Goal: Task Accomplishment & Management: Complete application form

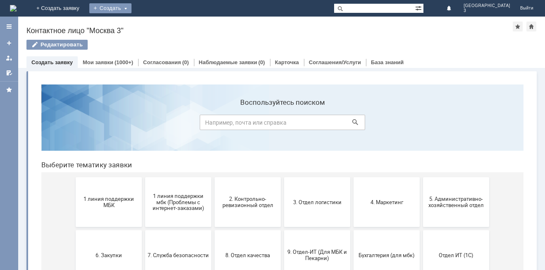
click at [132, 8] on div "Создать" at bounding box center [110, 8] width 42 height 10
click at [154, 26] on link "Заявка" at bounding box center [122, 25] width 63 height 10
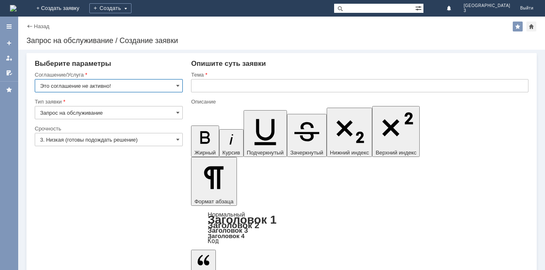
click at [175, 84] on input "Это соглашение не активно!" at bounding box center [109, 85] width 148 height 13
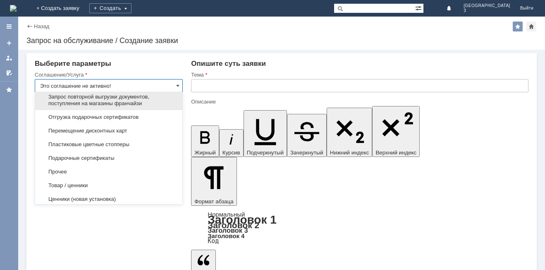
scroll to position [331, 0]
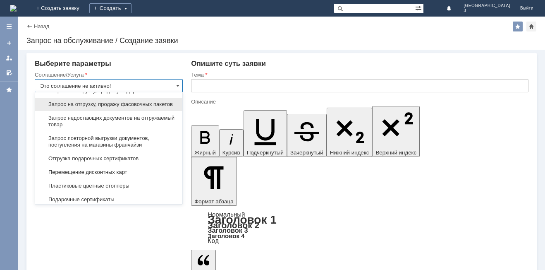
click at [88, 108] on span "Запрос на отгрузку, продажу фасовочных пакетов" at bounding box center [108, 104] width 137 height 7
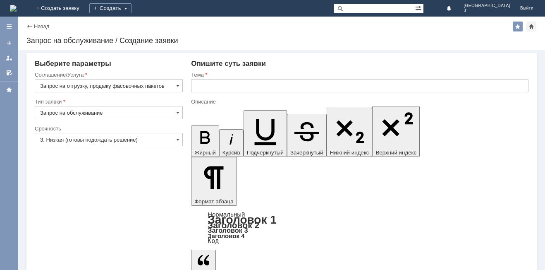
type input "Запрос на отгрузку, продажу фасовочных пакетов"
click at [205, 85] on input "text" at bounding box center [360, 85] width 338 height 13
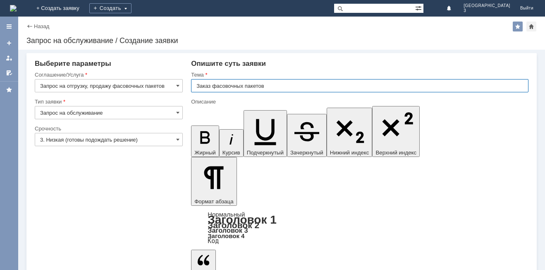
type input "Заказ фасовочных пакетов"
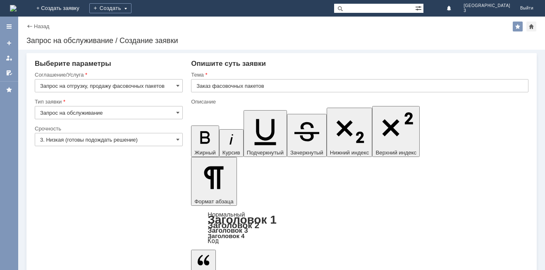
drag, startPoint x: 360, startPoint y: 2219, endPoint x: 362, endPoint y: 2228, distance: 8.4
click at [65, 137] on input "3. Низкая (готовы подождать решение)" at bounding box center [109, 139] width 148 height 13
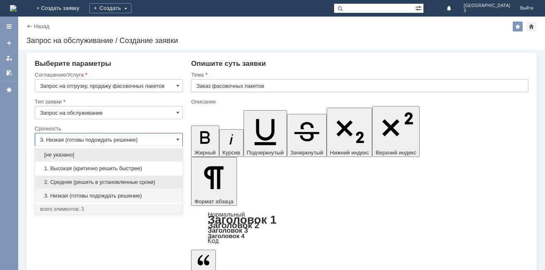
click at [58, 181] on span "2. Средняя (решить в установленные сроки)" at bounding box center [108, 182] width 137 height 7
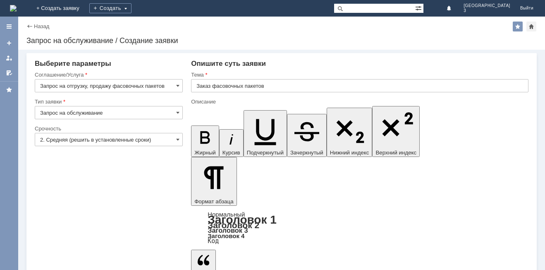
type input "2. Средняя (решить в установленные сроки)"
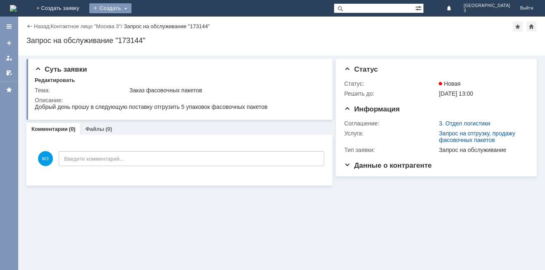
click at [132, 9] on div "Создать" at bounding box center [110, 8] width 42 height 10
click at [154, 21] on link "Заявка" at bounding box center [122, 25] width 63 height 10
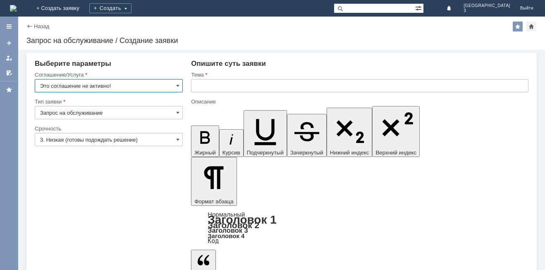
click at [149, 88] on input "Это соглашение не активно!" at bounding box center [109, 85] width 148 height 13
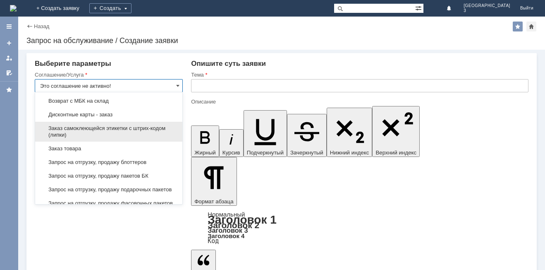
scroll to position [248, 0]
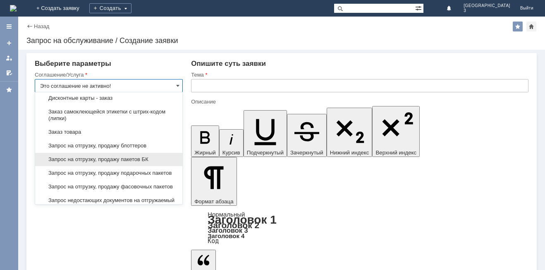
click at [124, 163] on span "Запрос на отгрузку, продажу пакетов БК" at bounding box center [108, 159] width 137 height 7
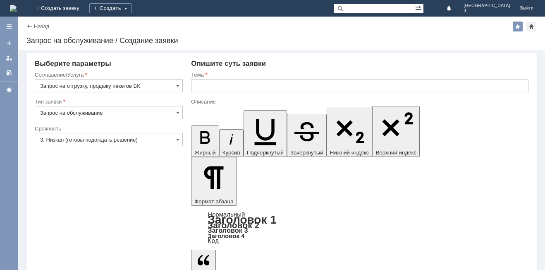
type input "Запрос на отгрузку, продажу пакетов БК"
click at [105, 143] on input "3. Низкая (готовы подождать решение)" at bounding box center [109, 139] width 148 height 13
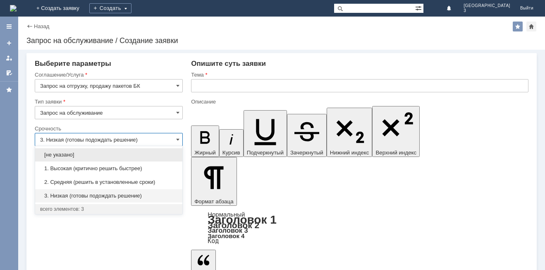
click at [80, 180] on span "2. Средняя (решить в установленные сроки)" at bounding box center [108, 182] width 137 height 7
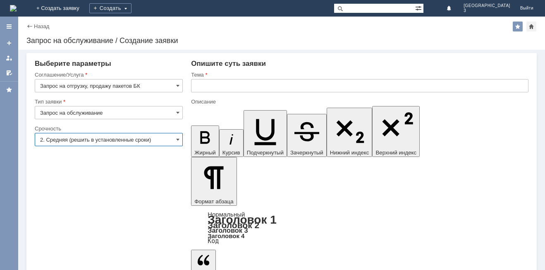
type input "2. Средняя (решить в установленные сроки)"
click at [211, 90] on input "text" at bounding box center [360, 85] width 338 height 13
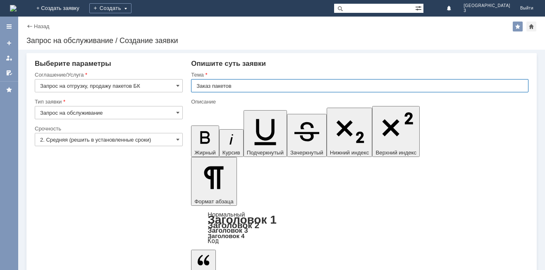
type input "Заказ пакетов"
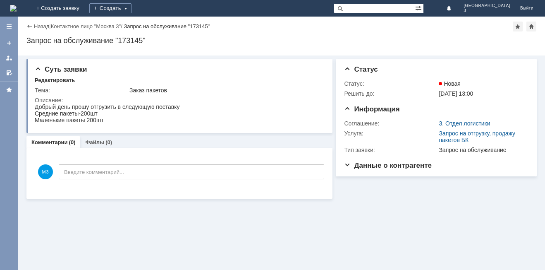
click at [17, 6] on img at bounding box center [13, 8] width 7 height 7
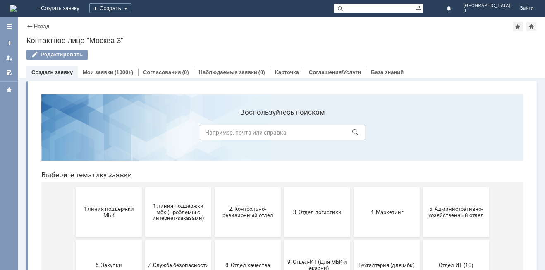
click at [108, 75] on div "Мои заявки (1000+)" at bounding box center [108, 72] width 60 height 12
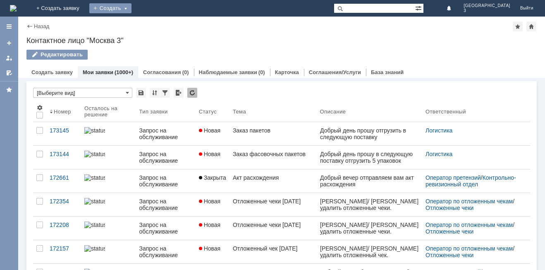
click at [132, 12] on div "Создать" at bounding box center [110, 8] width 42 height 10
click at [154, 24] on link "Заявка" at bounding box center [122, 25] width 63 height 10
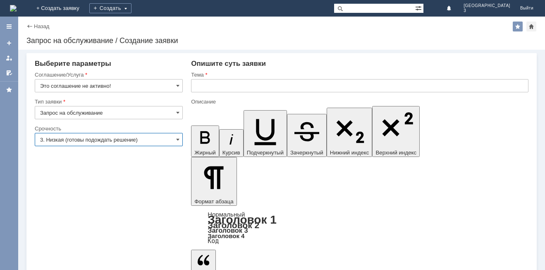
click at [122, 134] on input "3. Низкая (готовы подождать решение)" at bounding box center [109, 139] width 148 height 13
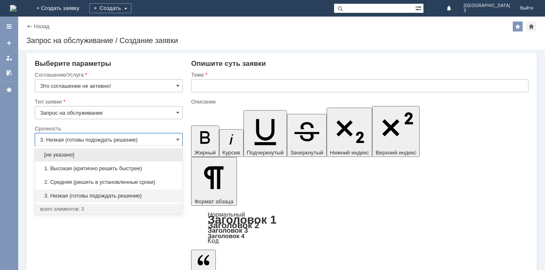
click at [74, 181] on span "2. Средняя (решить в установленные сроки)" at bounding box center [108, 182] width 137 height 7
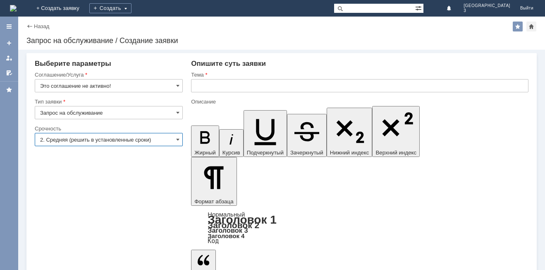
type input "2. Средняя (решить в установленные сроки)"
click at [88, 89] on input "Это соглашение не активно!" at bounding box center [109, 85] width 148 height 13
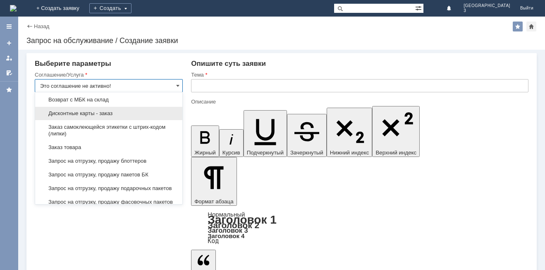
scroll to position [248, 0]
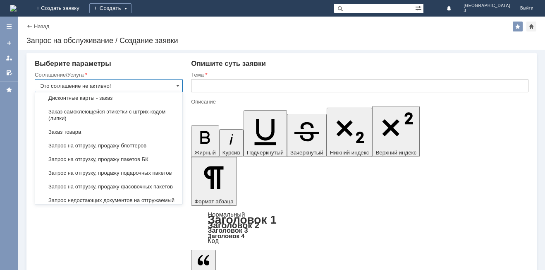
click at [123, 149] on span "Запрос на отгрузку, продажу блоттеров" at bounding box center [108, 145] width 137 height 7
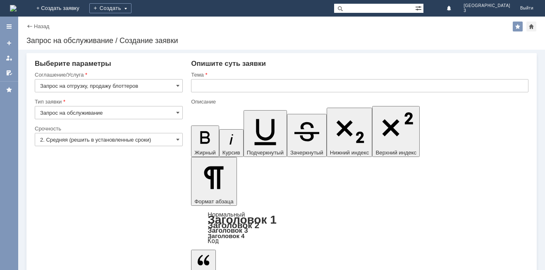
type input "Запрос на отгрузку, продажу блоттеров"
click at [229, 86] on input "text" at bounding box center [360, 85] width 338 height 13
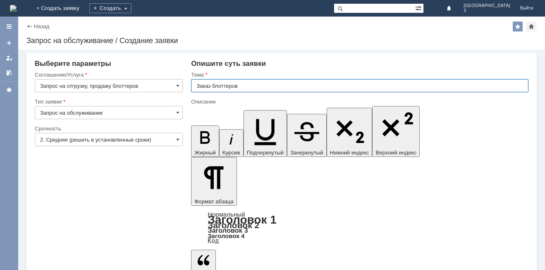
type input "Заказ блоттеров"
